Goal: Task Accomplishment & Management: Complete application form

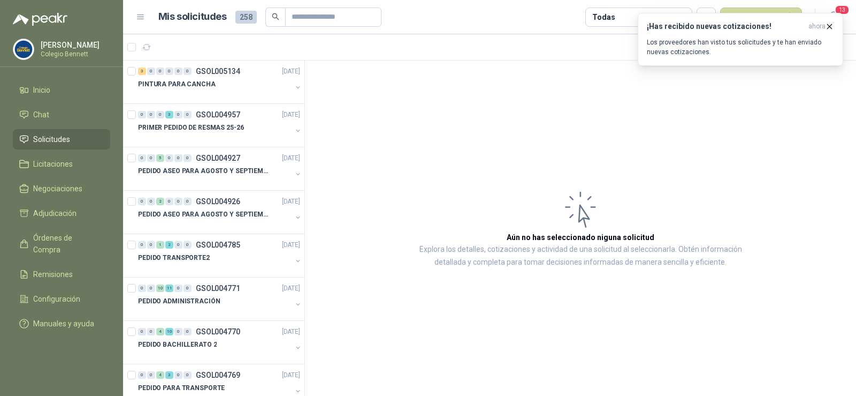
click at [189, 82] on p "PINTURA PARA CANCHA" at bounding box center [177, 84] width 78 height 10
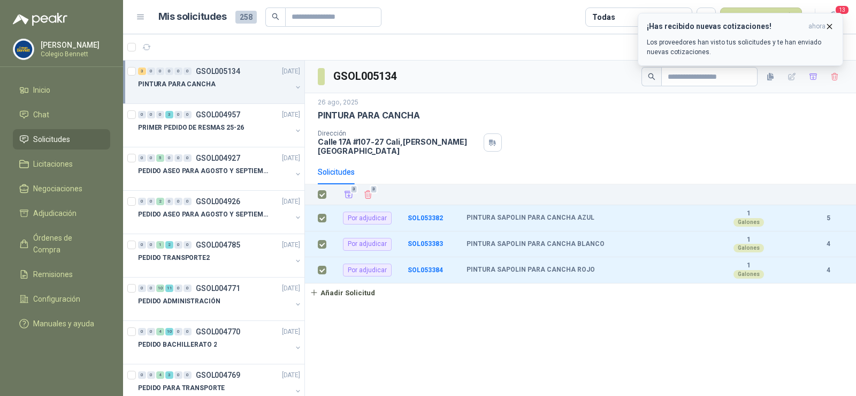
click at [828, 26] on icon "button" at bounding box center [829, 26] width 9 height 9
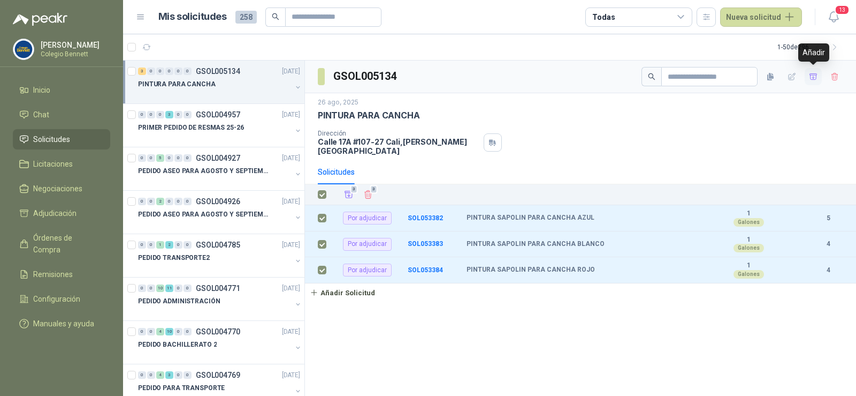
click at [816, 76] on icon "button" at bounding box center [813, 76] width 9 height 9
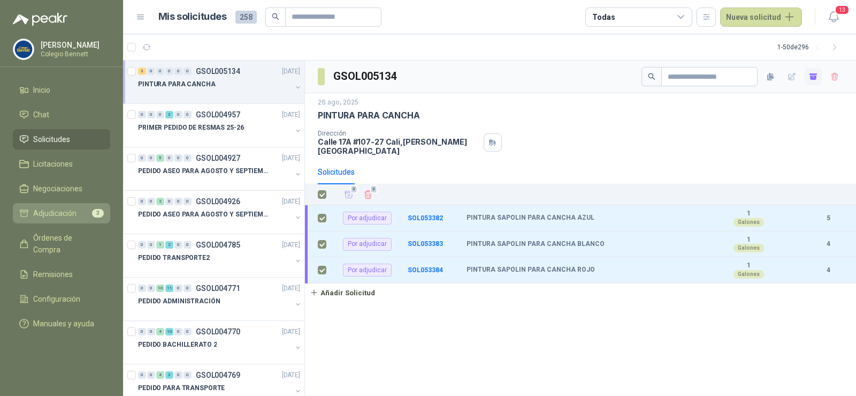
click at [72, 206] on link "Adjudicación 3" at bounding box center [61, 213] width 97 height 20
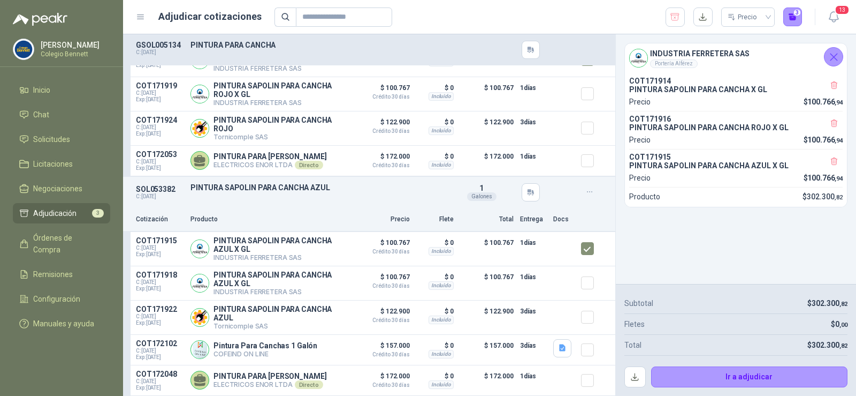
scroll to position [299, 0]
click at [760, 377] on button "Ir a adjudicar" at bounding box center [749, 376] width 197 height 21
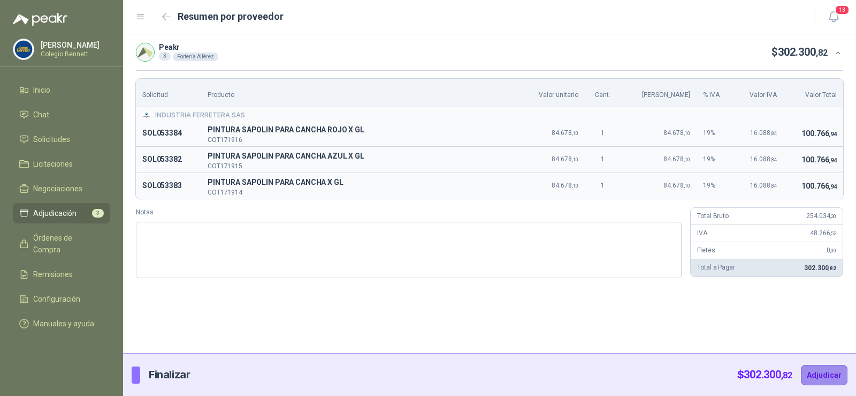
click at [809, 375] on button "Adjudicar" at bounding box center [824, 374] width 47 height 20
